Goal: Information Seeking & Learning: Learn about a topic

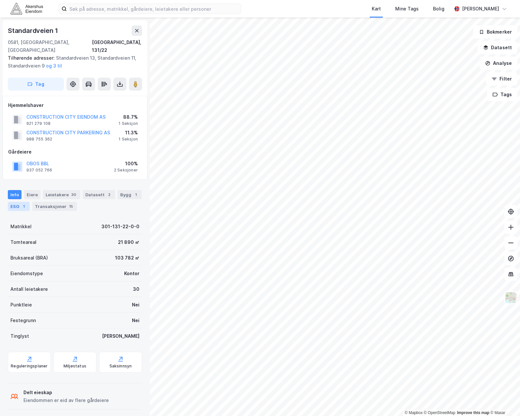
click at [14, 202] on div "ESG 1" at bounding box center [19, 206] width 22 height 9
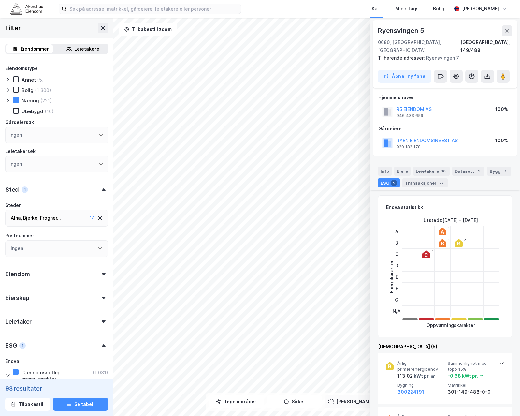
scroll to position [119, 0]
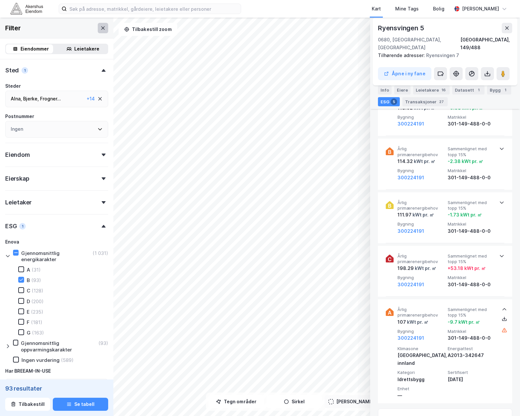
click at [100, 25] on icon at bounding box center [102, 27] width 5 height 5
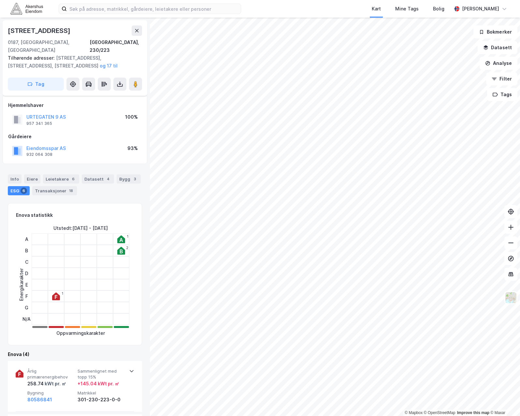
scroll to position [195, 0]
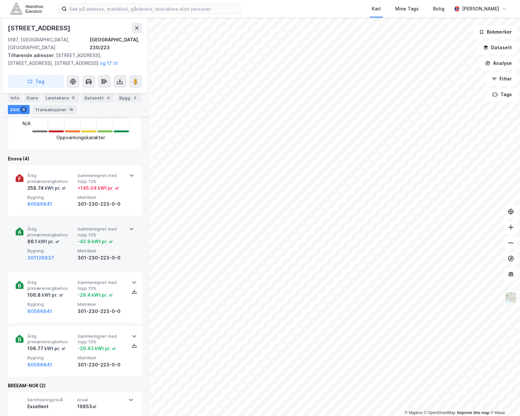
click at [51, 219] on div "Årlig primærenergibehov 86.1 kWt pr. ㎡ Sammenlignet med topp 15% -42.9 kWt pr. …" at bounding box center [75, 244] width 119 height 51
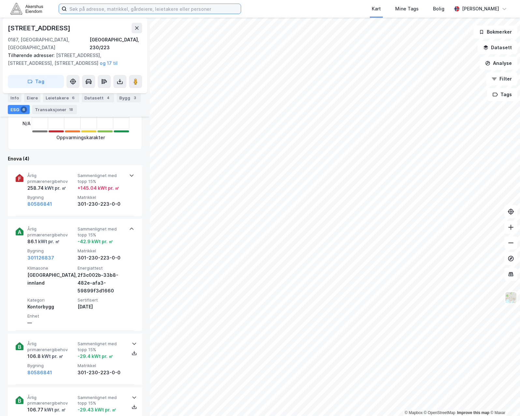
click at [86, 8] on input at bounding box center [154, 9] width 174 height 10
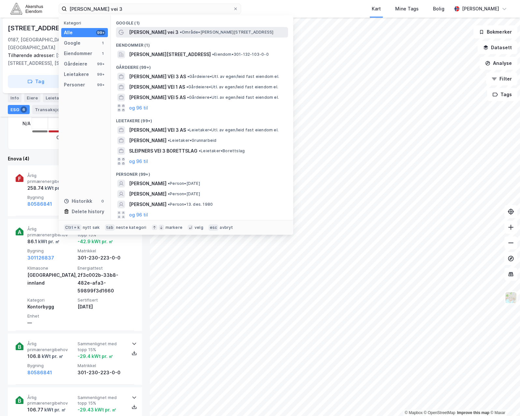
click at [165, 27] on div "[PERSON_NAME] vei 3 • Område • [PERSON_NAME][STREET_ADDRESS]" at bounding box center [202, 32] width 172 height 10
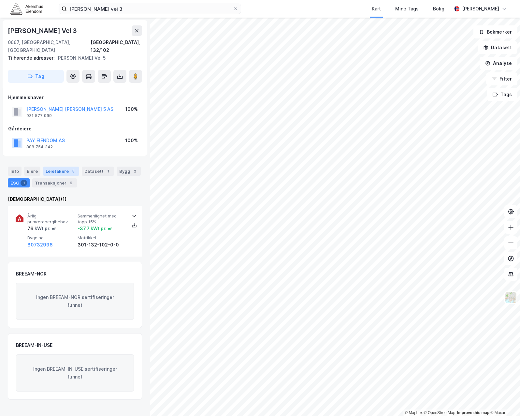
click at [55, 166] on div "Leietakere 8" at bounding box center [61, 170] width 36 height 9
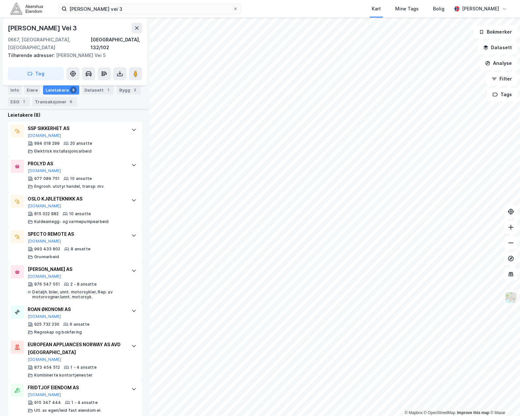
scroll to position [192, 0]
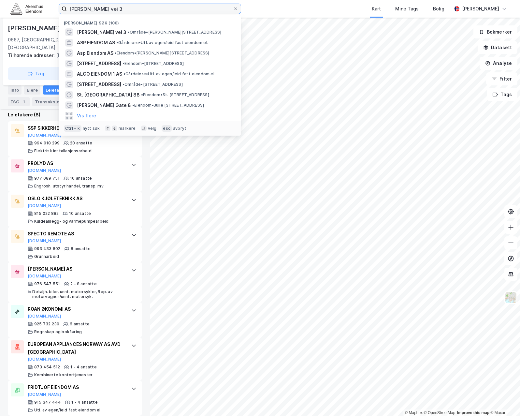
click at [126, 10] on input "[PERSON_NAME] vei 3" at bounding box center [150, 9] width 166 height 10
drag, startPoint x: 122, startPoint y: 8, endPoint x: 36, endPoint y: 9, distance: 86.6
click at [36, 9] on div "[PERSON_NAME] vei 3 Nylige søk (100) [PERSON_NAME] vei 3 • Område • [PERSON_NAM…" at bounding box center [260, 9] width 520 height 18
paste input "[STREET_ADDRESS]"
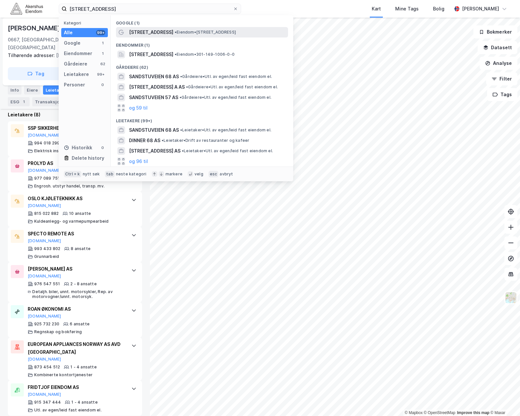
click at [146, 35] on span "[STREET_ADDRESS]" at bounding box center [151, 32] width 44 height 8
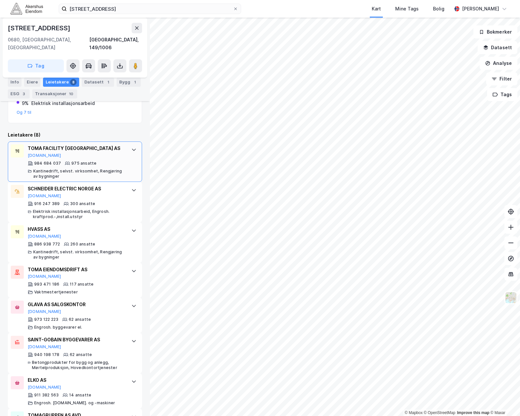
scroll to position [192, 0]
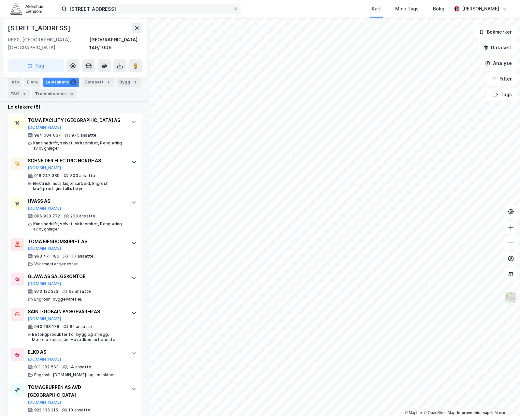
drag, startPoint x: 120, startPoint y: 14, endPoint x: 111, endPoint y: 9, distance: 10.1
click at [115, 14] on div "[STREET_ADDRESS] Kart Mine Tags Bolig [PERSON_NAME]" at bounding box center [260, 9] width 520 height 18
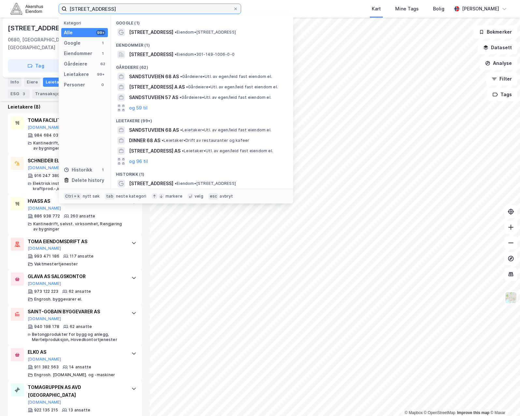
drag, startPoint x: 112, startPoint y: 7, endPoint x: 0, endPoint y: 5, distance: 111.8
click at [2, 6] on div "[STREET_ADDRESS] Kategori Alle 99+ Google 1 Eiendommer 1 Gårdeiere 62 Leietaker…" at bounding box center [260, 9] width 520 height 18
paste input "[STREET_ADDRESS]"
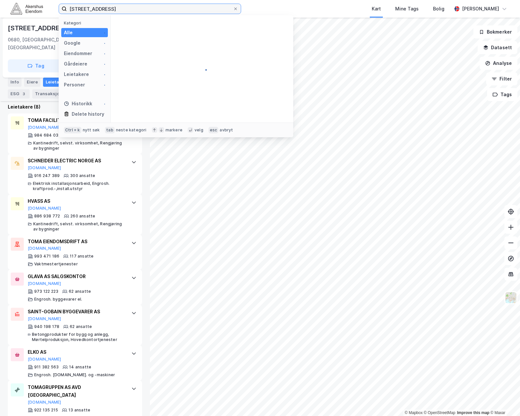
type input "[STREET_ADDRESS]"
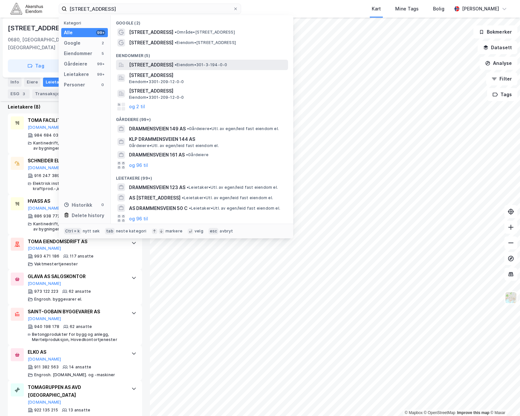
click at [153, 64] on span "[STREET_ADDRESS]" at bounding box center [151, 65] width 44 height 8
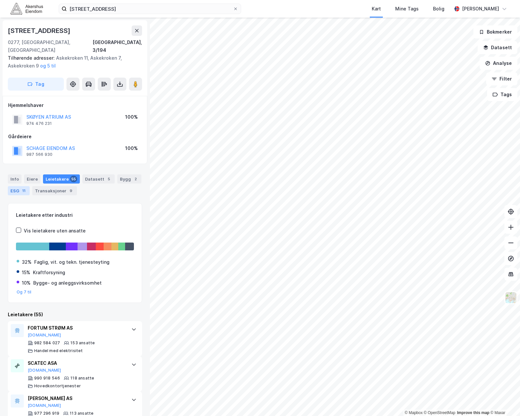
click at [14, 186] on div "ESG 11" at bounding box center [19, 190] width 22 height 9
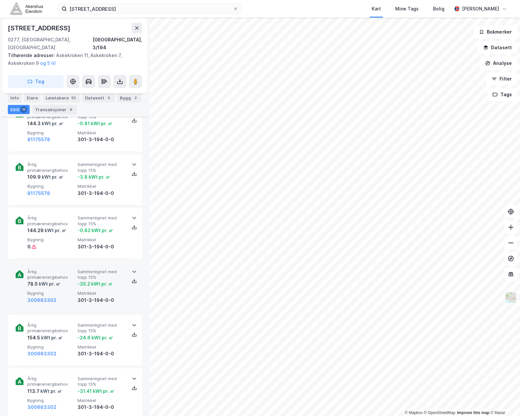
scroll to position [261, 0]
click at [70, 268] on span "Årlig primærenergibehov" at bounding box center [51, 273] width 48 height 11
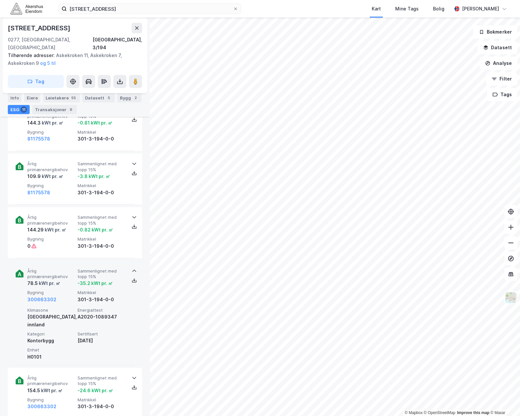
scroll to position [391, 0]
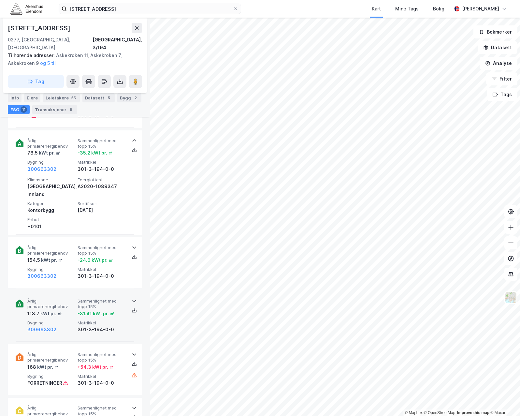
click at [68, 309] on div "113.7 kWt pr. ㎡" at bounding box center [51, 313] width 48 height 8
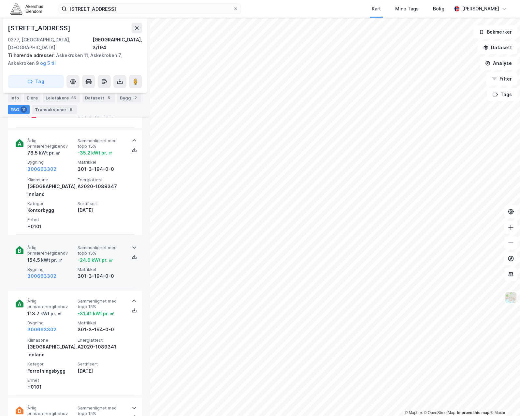
click at [43, 245] on span "Årlig primærenergibehov" at bounding box center [51, 250] width 48 height 11
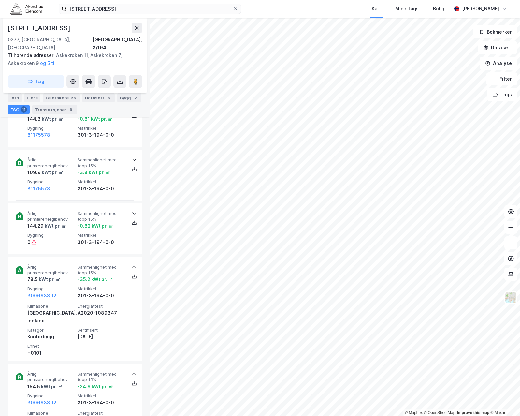
scroll to position [261, 0]
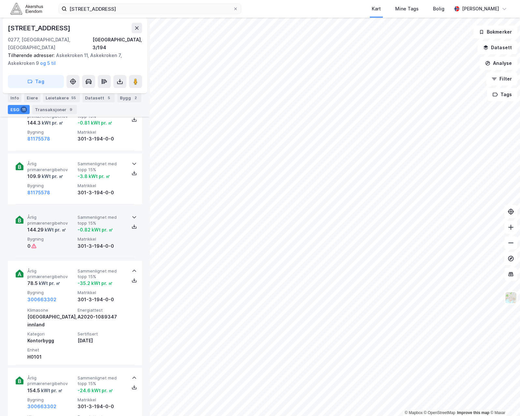
click at [55, 214] on span "Årlig primærenergibehov" at bounding box center [51, 219] width 48 height 11
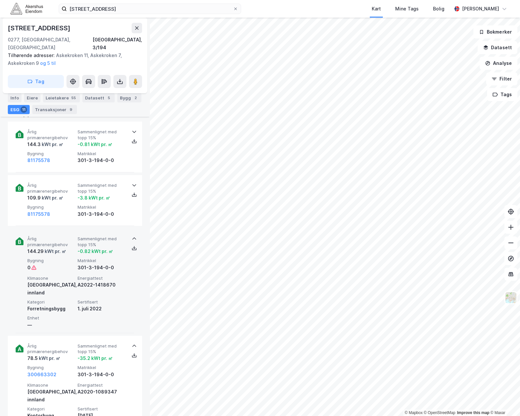
scroll to position [228, 0]
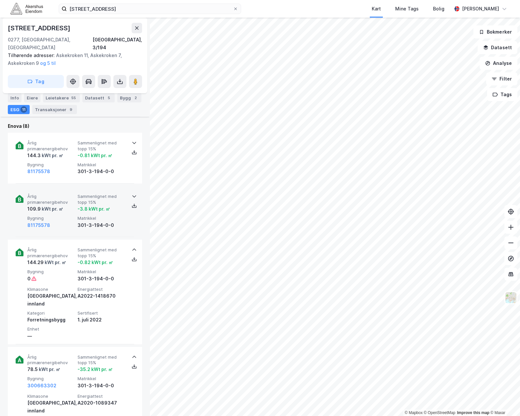
click at [56, 194] on span "Årlig primærenergibehov" at bounding box center [51, 198] width 48 height 11
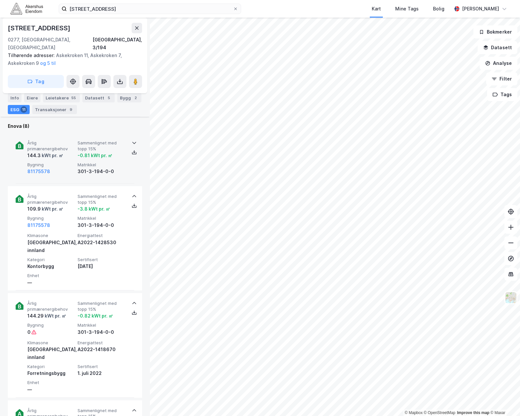
click at [55, 140] on span "Årlig primærenergibehov" at bounding box center [51, 145] width 48 height 11
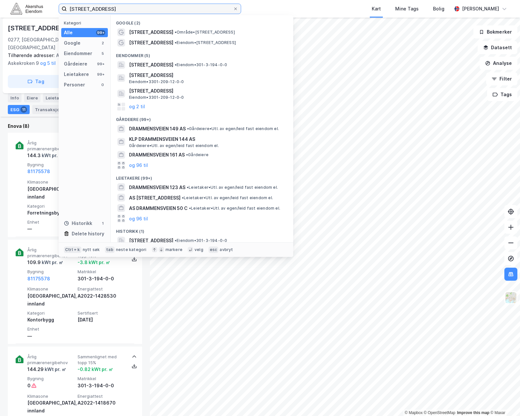
drag, startPoint x: 189, startPoint y: 12, endPoint x: -31, endPoint y: 7, distance: 220.2
click at [0, 7] on html "Drammensveien 145 Kategori Alle 99+ Google 2 Eiendommer 5 Gårdeiere 99+ Leietak…" at bounding box center [260, 208] width 520 height 416
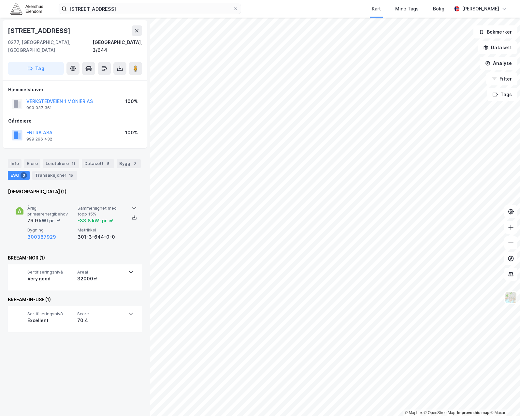
click at [47, 205] on span "Årlig primærenergibehov" at bounding box center [51, 210] width 48 height 11
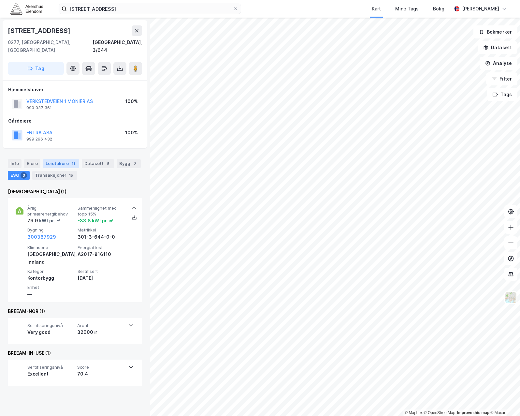
click at [61, 159] on div "Leietakere 11" at bounding box center [61, 163] width 36 height 9
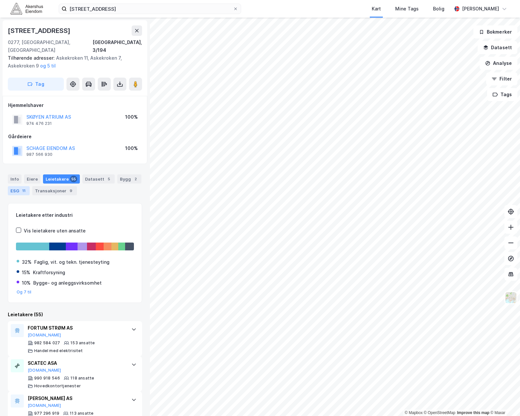
click at [14, 186] on div "ESG 11" at bounding box center [19, 190] width 22 height 9
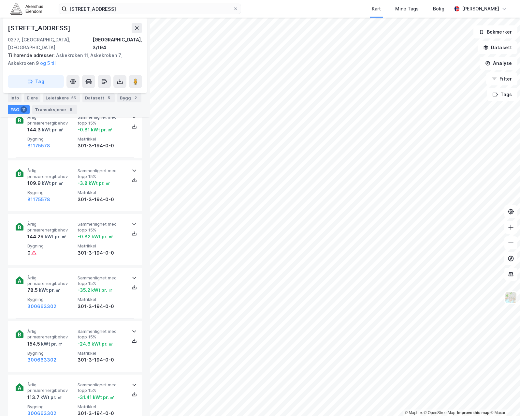
scroll to position [261, 0]
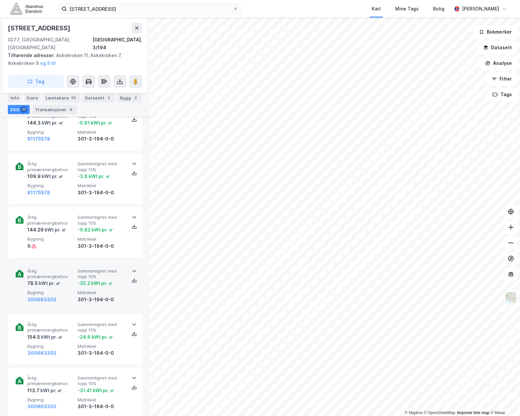
click at [17, 275] on div "Årlig primærenergibehov 78.5 kWt pr. ㎡ Sammenlignet med topp 15% -35.2 kWt pr. …" at bounding box center [75, 286] width 119 height 51
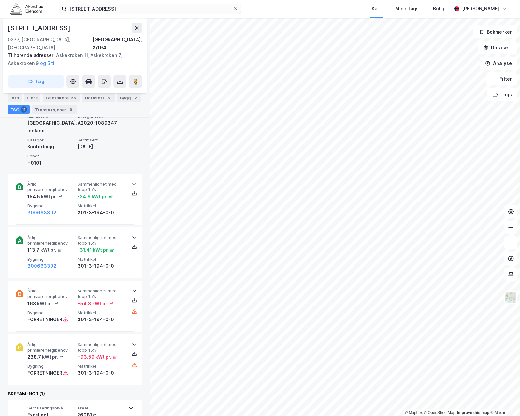
scroll to position [456, 0]
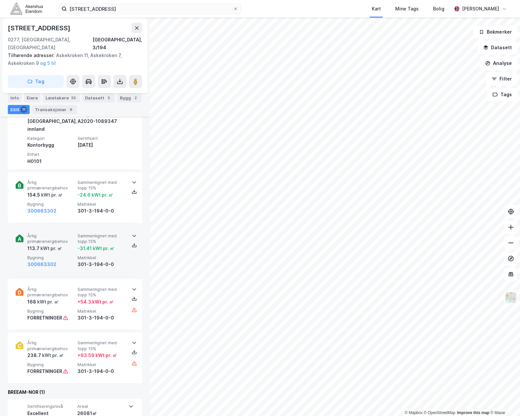
click at [18, 236] on div "Årlig primærenergibehov 113.7 kWt pr. ㎡ Sammenlignet med topp 15% -31.41 kWt pr…" at bounding box center [75, 250] width 119 height 51
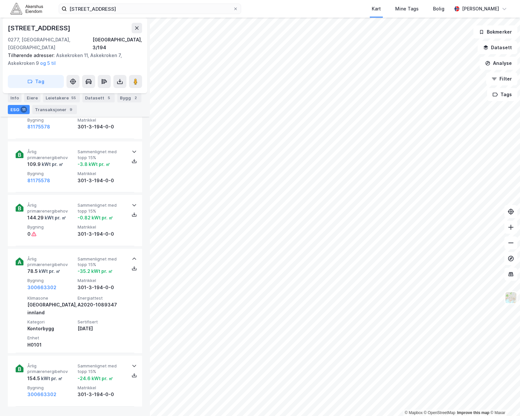
scroll to position [261, 0]
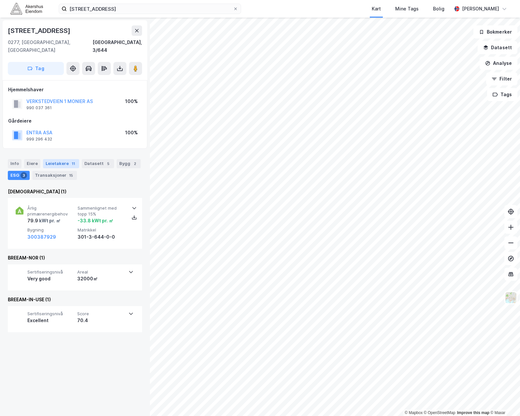
click at [56, 159] on div "Leietakere 11" at bounding box center [61, 163] width 36 height 9
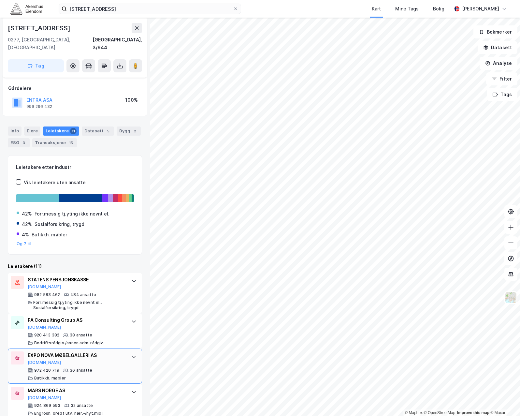
scroll to position [12, 0]
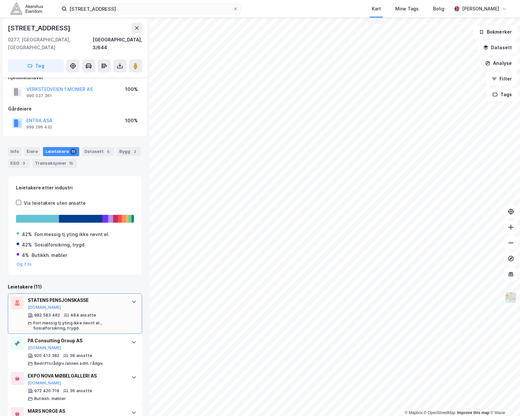
click at [87, 301] on div "STATENS PENSJONSKASSE [DOMAIN_NAME]" at bounding box center [76, 303] width 97 height 14
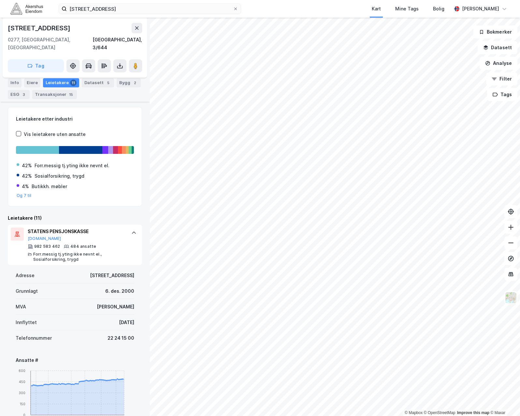
scroll to position [77, 0]
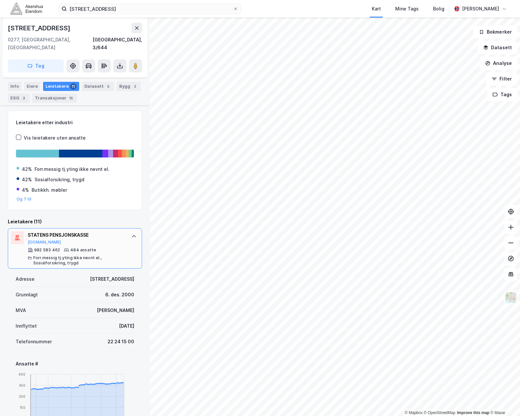
click at [131, 234] on icon at bounding box center [133, 236] width 5 height 5
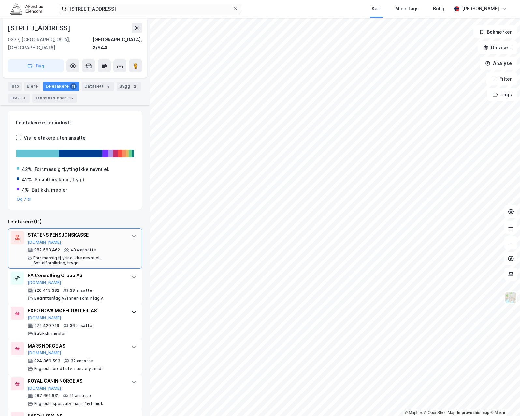
click at [131, 234] on icon at bounding box center [133, 236] width 5 height 5
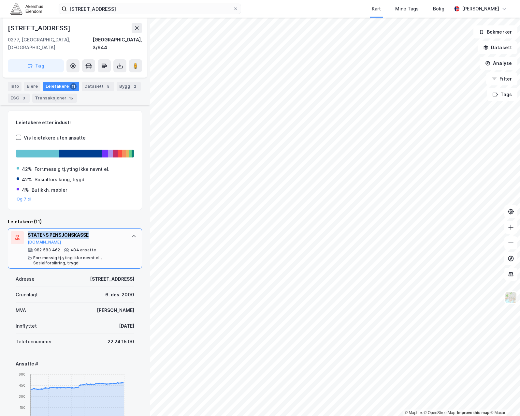
drag, startPoint x: 95, startPoint y: 227, endPoint x: 29, endPoint y: 228, distance: 66.5
click at [29, 231] on div "STATENS PENSJONSKASSE" at bounding box center [76, 235] width 97 height 8
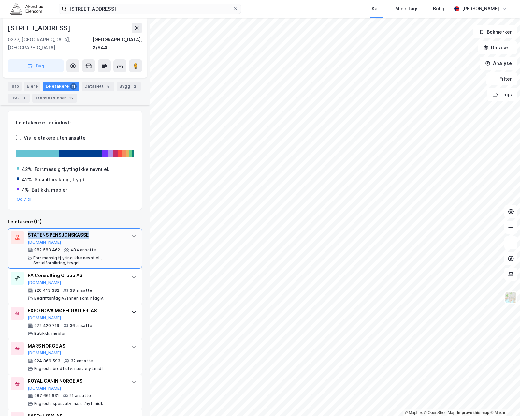
copy div "STATENS PENSJONSKASSE"
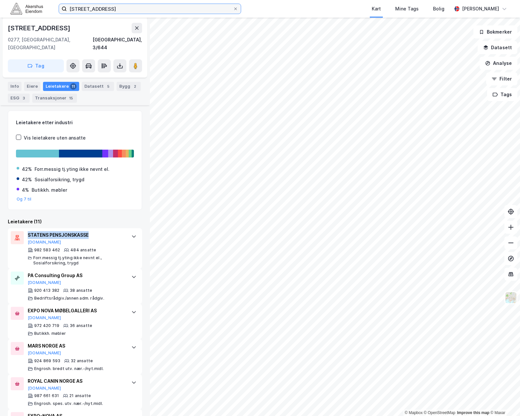
click at [142, 7] on input "[STREET_ADDRESS]" at bounding box center [150, 9] width 166 height 10
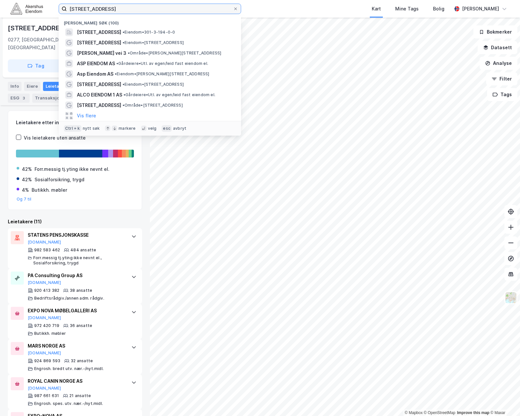
click at [142, 7] on input "[STREET_ADDRESS]" at bounding box center [150, 9] width 166 height 10
click at [235, 10] on icon at bounding box center [236, 9] width 4 height 4
click at [233, 10] on input "[STREET_ADDRESS]" at bounding box center [150, 9] width 166 height 10
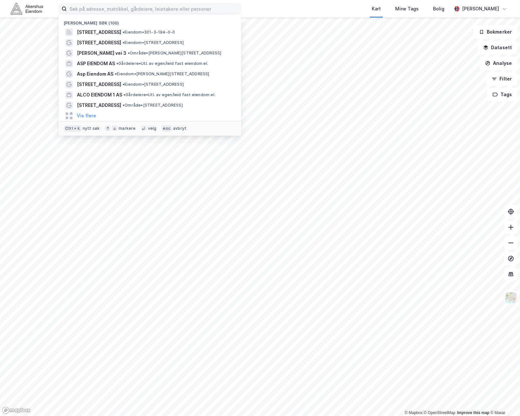
click at [302, 9] on div "Kart Mine Tags Bolig" at bounding box center [361, 9] width 179 height 18
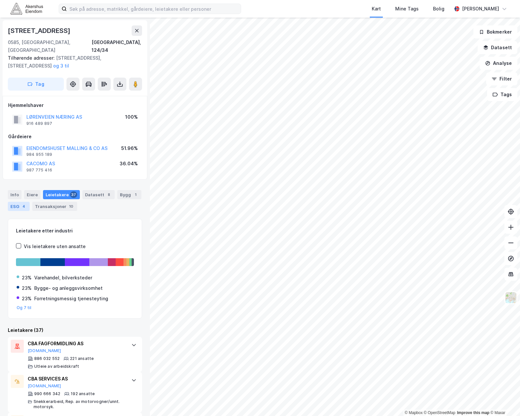
click at [16, 202] on div "ESG 4" at bounding box center [19, 206] width 22 height 9
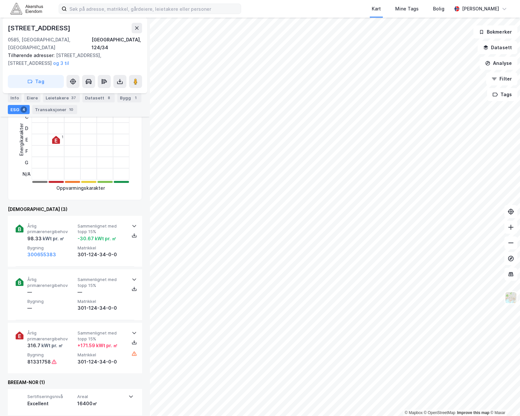
scroll to position [195, 0]
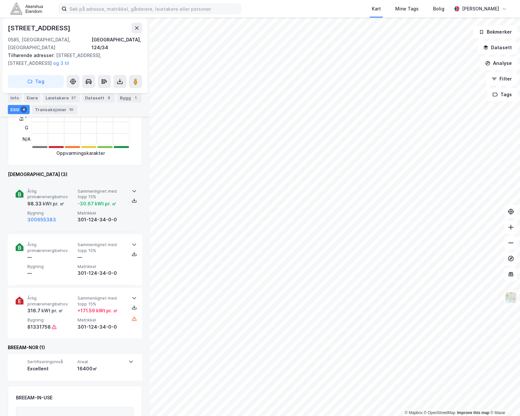
click at [58, 200] on div "kWt pr. ㎡" at bounding box center [53, 204] width 22 height 8
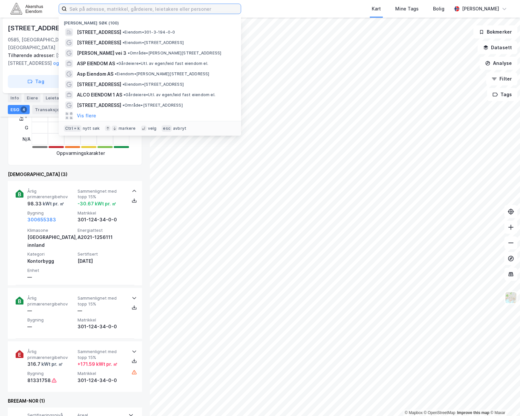
click at [87, 9] on input at bounding box center [154, 9] width 174 height 10
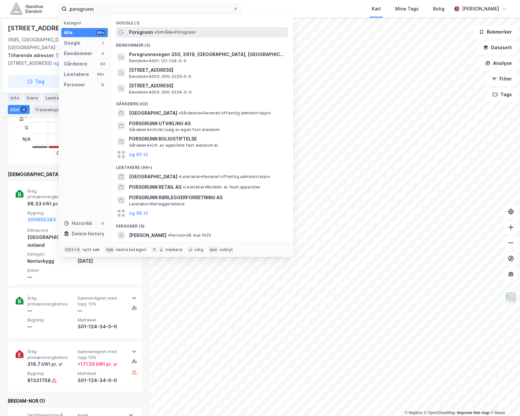
click at [154, 31] on span "•" at bounding box center [155, 32] width 2 height 5
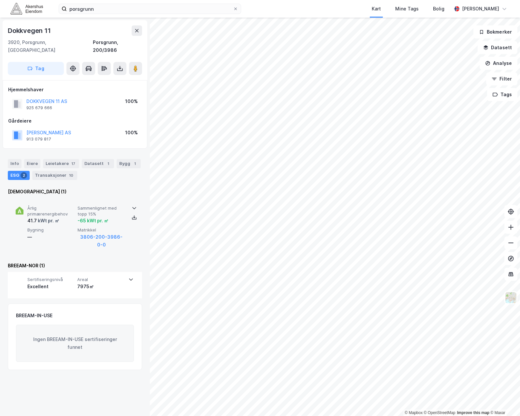
click at [56, 207] on span "Årlig primærenergibehov" at bounding box center [51, 210] width 48 height 11
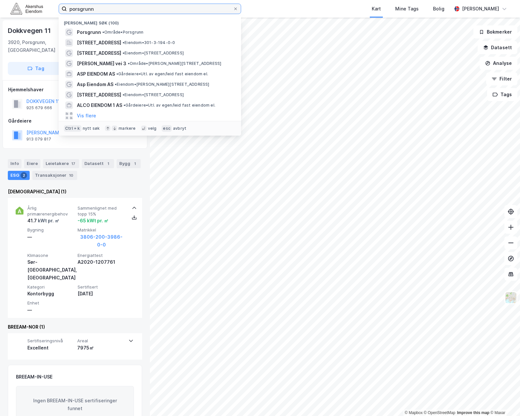
click at [97, 7] on input "porsgrunn" at bounding box center [150, 9] width 166 height 10
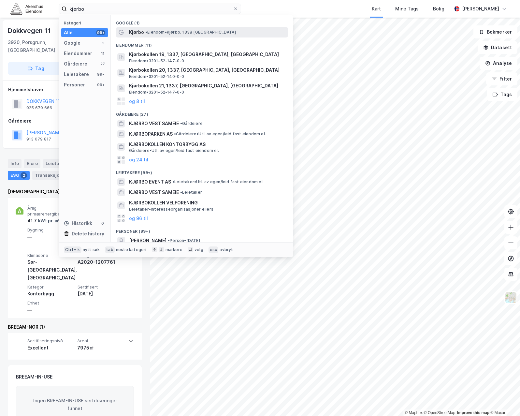
click at [155, 34] on span "• [PERSON_NAME][GEOGRAPHIC_DATA], 1338 [GEOGRAPHIC_DATA]" at bounding box center [190, 32] width 91 height 5
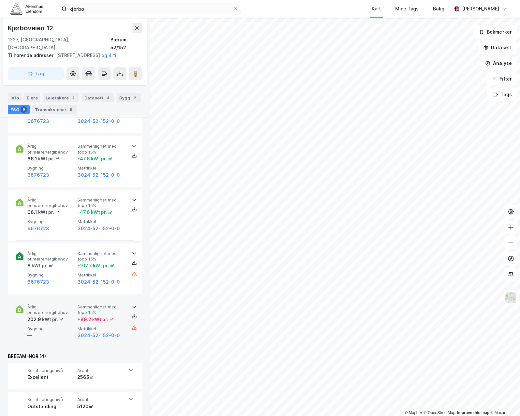
scroll to position [261, 0]
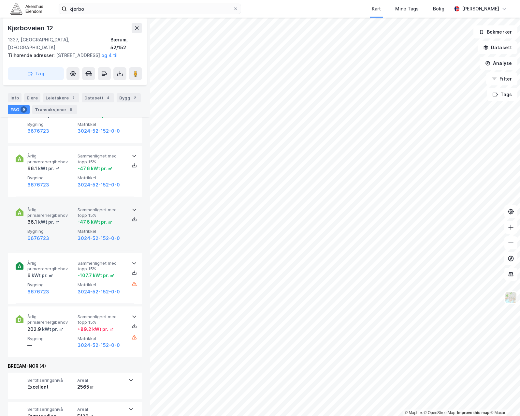
click at [58, 217] on span "Årlig primærenergibehov" at bounding box center [51, 212] width 48 height 11
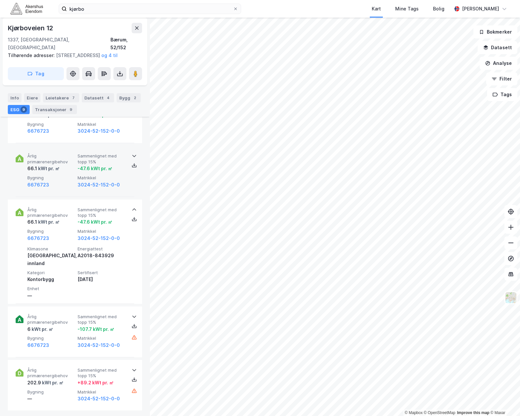
click at [59, 164] on span "Årlig primærenergibehov" at bounding box center [51, 158] width 48 height 11
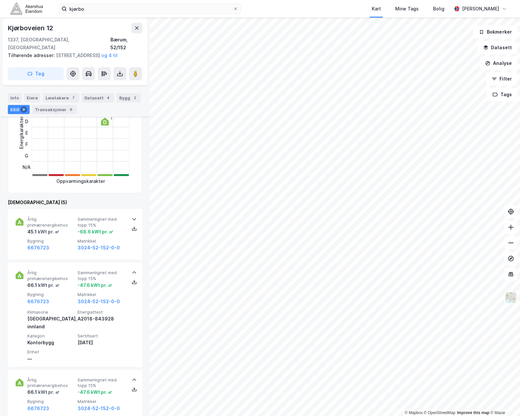
scroll to position [130, 0]
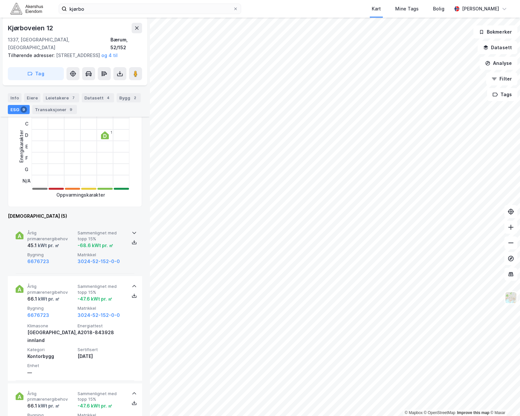
click at [36, 245] on div "45.1 kWt pr. ㎡" at bounding box center [43, 245] width 32 height 8
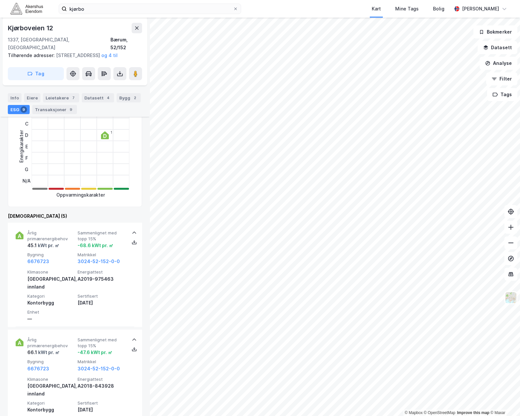
click at [97, 14] on div "kjørbo Kart Mine Tags Bolig [PERSON_NAME]" at bounding box center [260, 9] width 520 height 18
click at [97, 10] on input "kjørbo" at bounding box center [150, 9] width 166 height 10
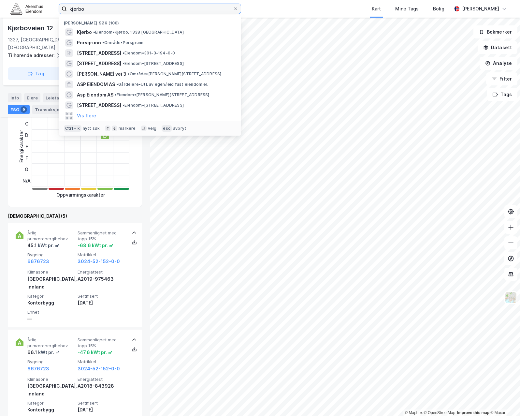
click at [97, 10] on input "kjørbo" at bounding box center [150, 9] width 166 height 10
click at [98, 9] on input "kjørbo" at bounding box center [150, 9] width 166 height 10
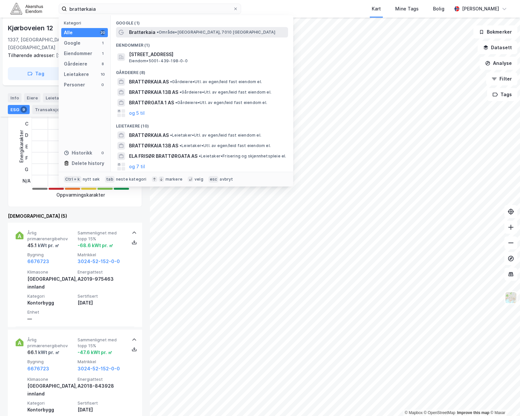
click at [142, 28] on span "Brattørkaia" at bounding box center [142, 32] width 26 height 8
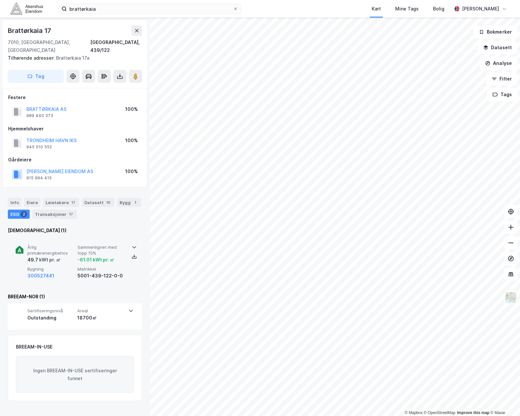
click at [82, 237] on div "Årlig primærenergibehov 49.7 kWt pr. ㎡ Sammenlignet med topp 15% -61.01 kWt pr.…" at bounding box center [75, 262] width 119 height 50
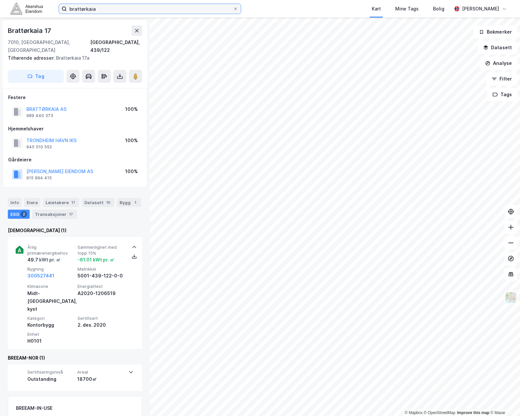
click at [106, 9] on input "brattørkaia" at bounding box center [150, 9] width 166 height 10
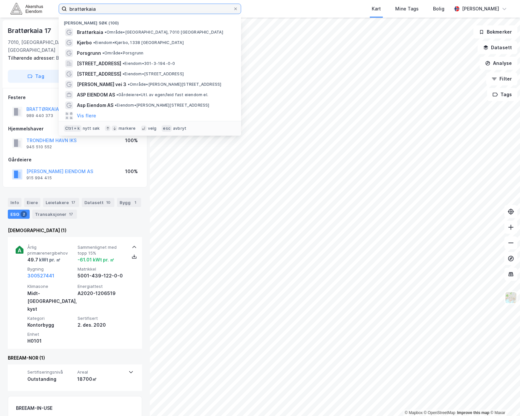
click at [106, 9] on input "brattørkaia" at bounding box center [150, 9] width 166 height 10
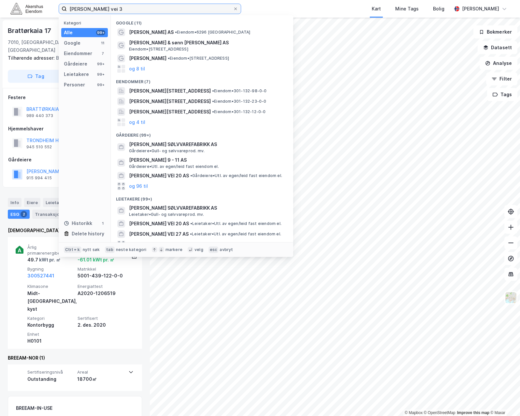
type input "[PERSON_NAME] vei 3"
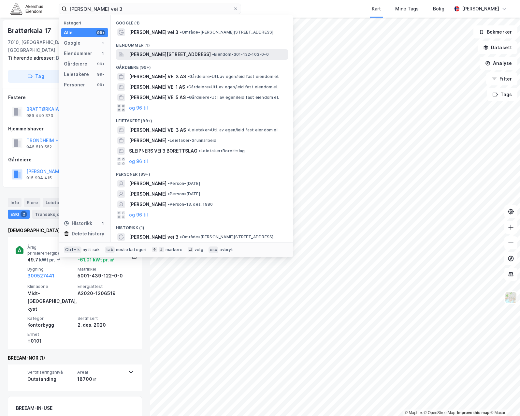
click at [151, 54] on span "[PERSON_NAME][STREET_ADDRESS]" at bounding box center [170, 54] width 82 height 8
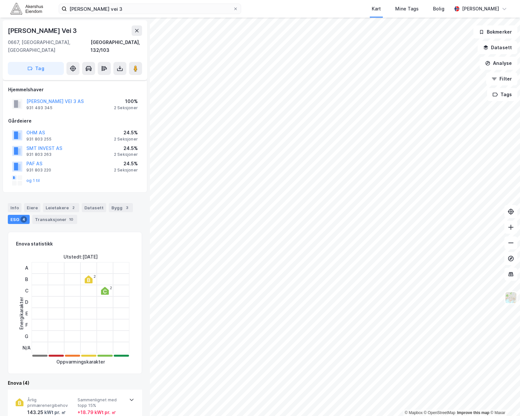
scroll to position [130, 0]
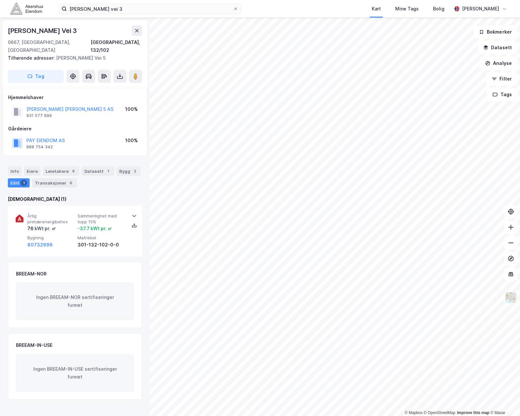
click at [103, 182] on div "Info [PERSON_NAME] 8 Datasett 1 Bygg 2 ESG 1 Transaksjoner 6" at bounding box center [75, 174] width 150 height 31
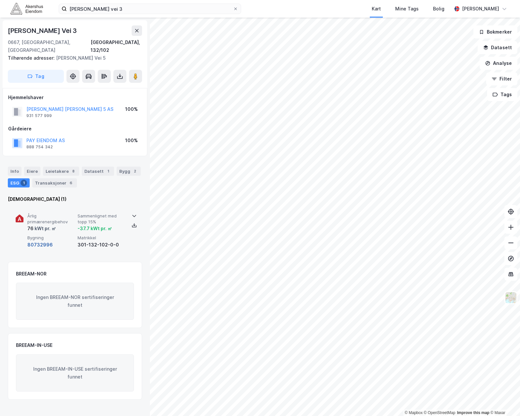
click at [41, 241] on button "80732996" at bounding box center [39, 245] width 25 height 8
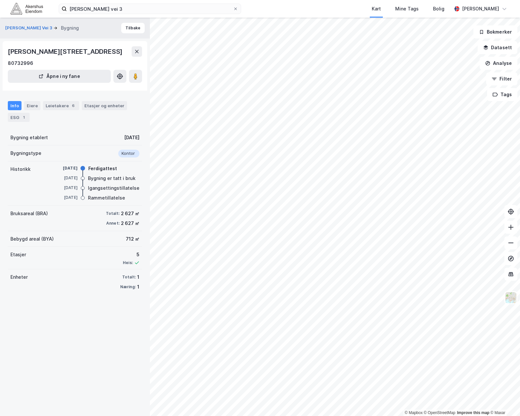
click at [61, 124] on div "Info Eiere Leietakere 6 Etasjer og enheter ESG 1" at bounding box center [75, 108] width 150 height 31
click at [19, 117] on div "ESG 1" at bounding box center [19, 117] width 22 height 9
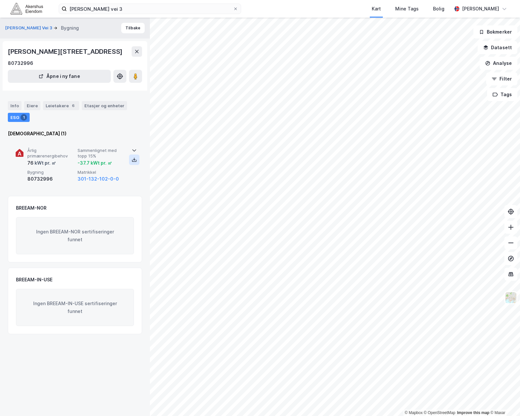
click at [132, 159] on icon at bounding box center [134, 159] width 5 height 5
